Goal: Find specific page/section: Find specific page/section

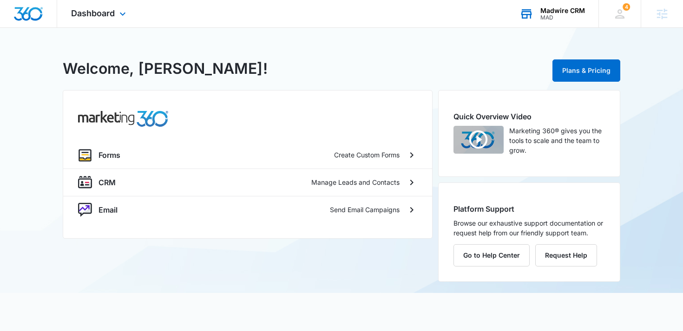
click at [575, 18] on div "MAD" at bounding box center [562, 17] width 45 height 7
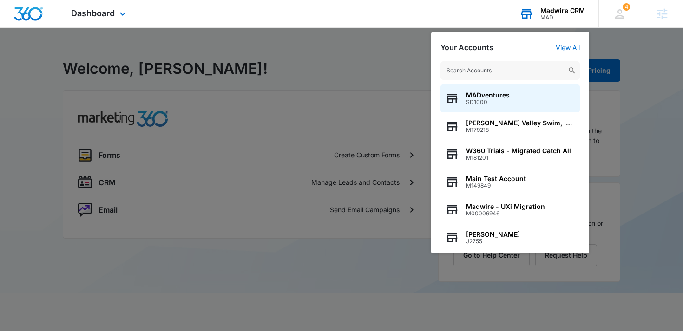
click at [535, 73] on input "text" at bounding box center [509, 70] width 139 height 19
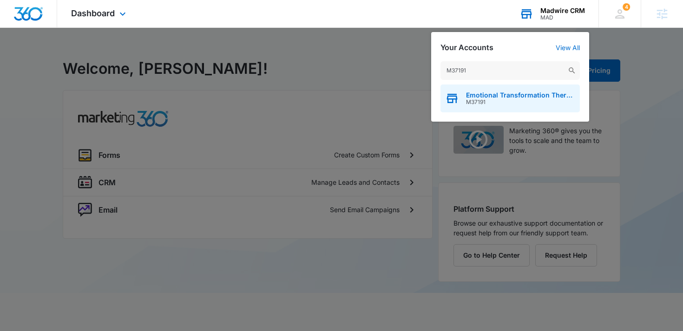
type input "M37191"
click at [485, 98] on span "Emotional Transformation Therapy" at bounding box center [520, 95] width 109 height 7
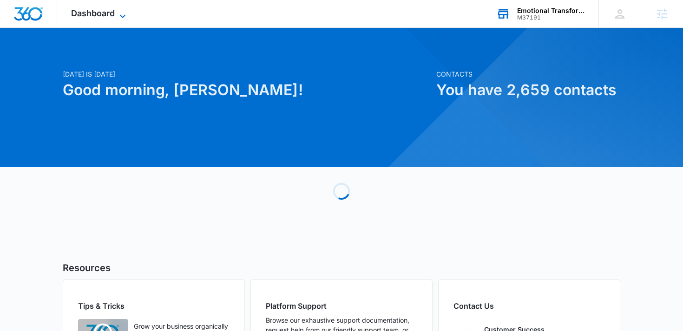
click at [119, 8] on div "Dashboard Apps Reputation Websites Forms CRM Email Social Shop Payments Content…" at bounding box center [99, 13] width 85 height 27
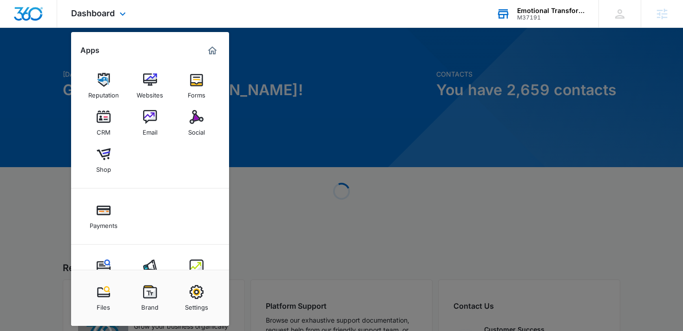
scroll to position [31, 0]
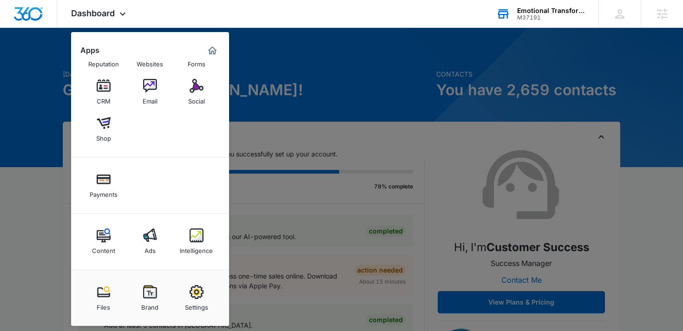
click at [39, 236] on div at bounding box center [341, 165] width 683 height 331
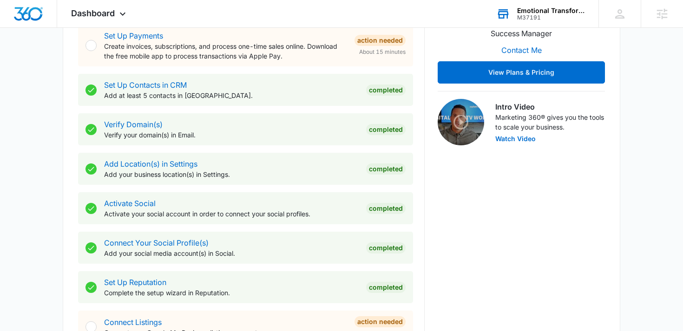
scroll to position [0, 0]
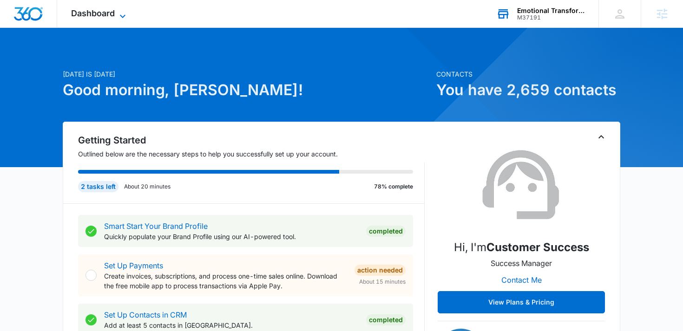
click at [122, 13] on icon at bounding box center [122, 16] width 11 height 11
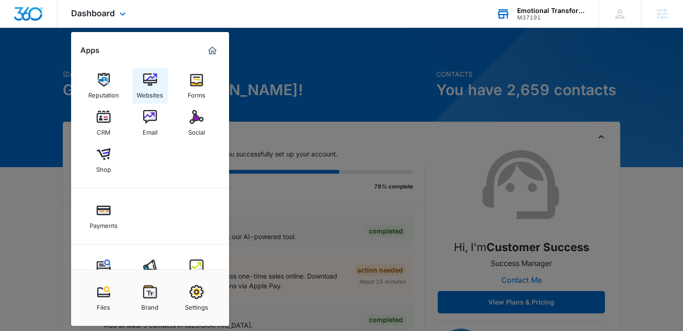
click at [156, 81] on img at bounding box center [150, 80] width 14 height 14
